Goal: Check status

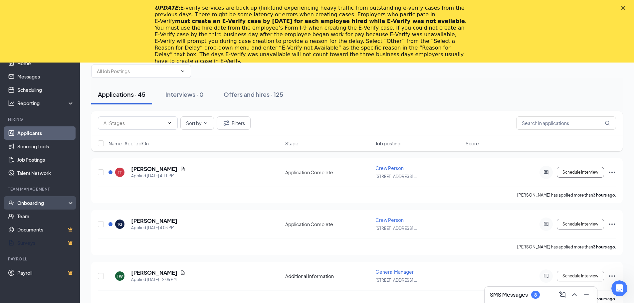
scroll to position [67, 0]
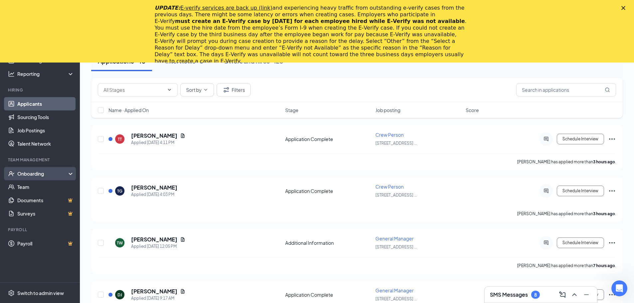
click at [35, 174] on div "Onboarding" at bounding box center [42, 173] width 51 height 7
click at [55, 214] on link "Onboarding Documents" at bounding box center [45, 213] width 57 height 13
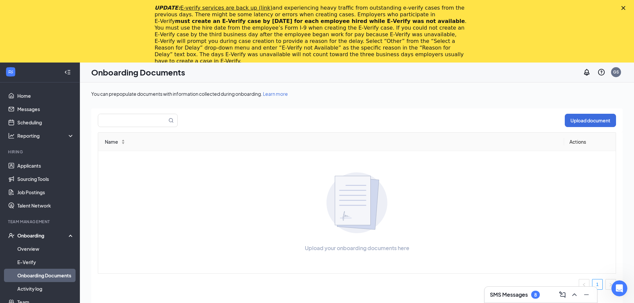
scroll to position [33, 0]
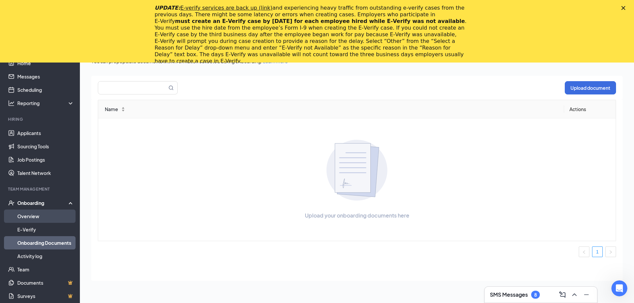
click at [25, 215] on link "Overview" at bounding box center [45, 216] width 57 height 13
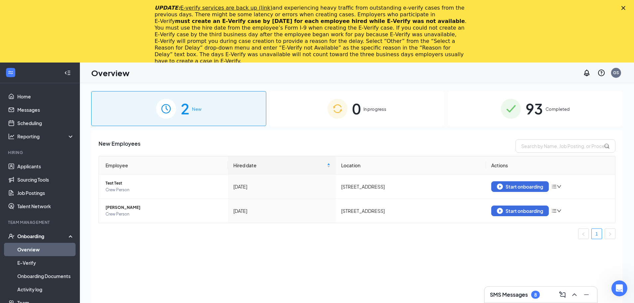
click at [534, 109] on span "93" at bounding box center [533, 108] width 17 height 23
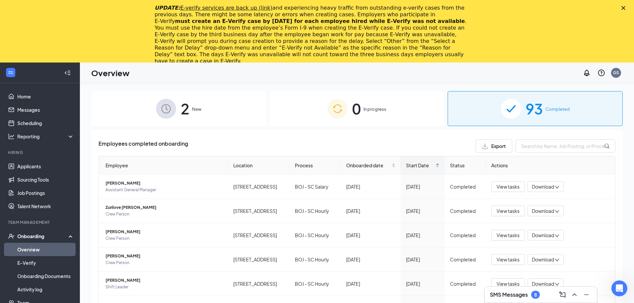
click at [625, 7] on icon "Close" at bounding box center [623, 8] width 4 height 4
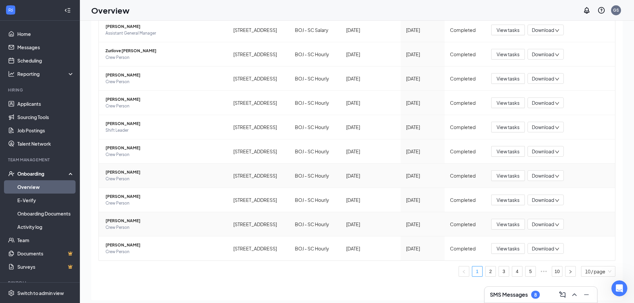
scroll to position [30, 0]
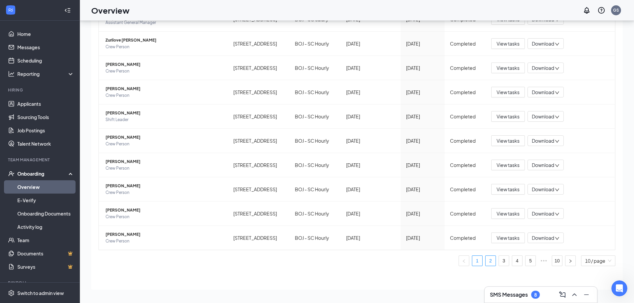
click at [485, 261] on link "2" at bounding box center [490, 261] width 10 height 10
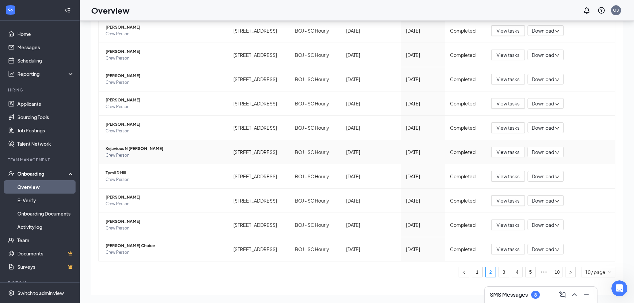
scroll to position [75, 0]
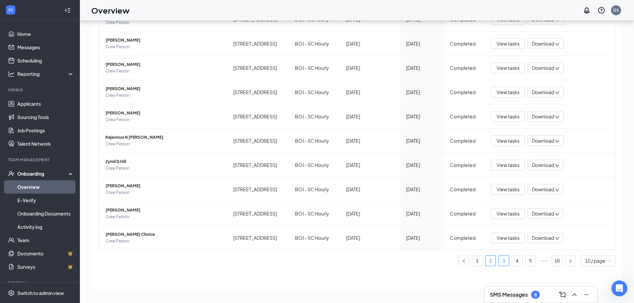
click at [499, 265] on link "3" at bounding box center [504, 261] width 10 height 10
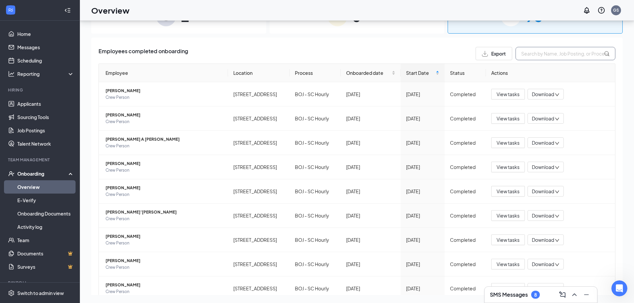
drag, startPoint x: 526, startPoint y: 57, endPoint x: 530, endPoint y: 57, distance: 4.0
click at [528, 57] on input "text" at bounding box center [565, 53] width 100 height 13
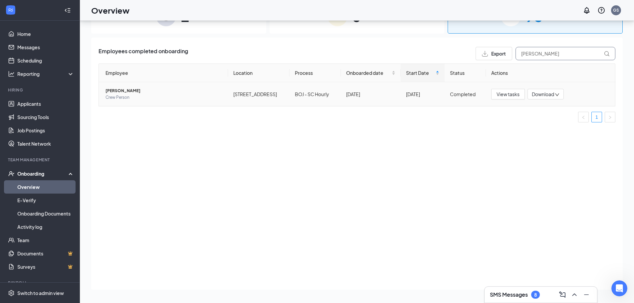
type input "[PERSON_NAME]"
click at [127, 89] on span "[PERSON_NAME]" at bounding box center [163, 90] width 117 height 7
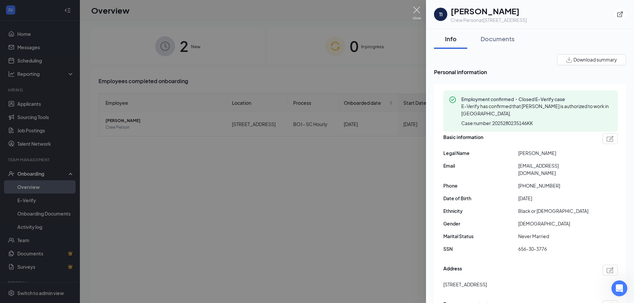
click at [418, 13] on img at bounding box center [416, 13] width 8 height 13
